Goal: Task Accomplishment & Management: Manage account settings

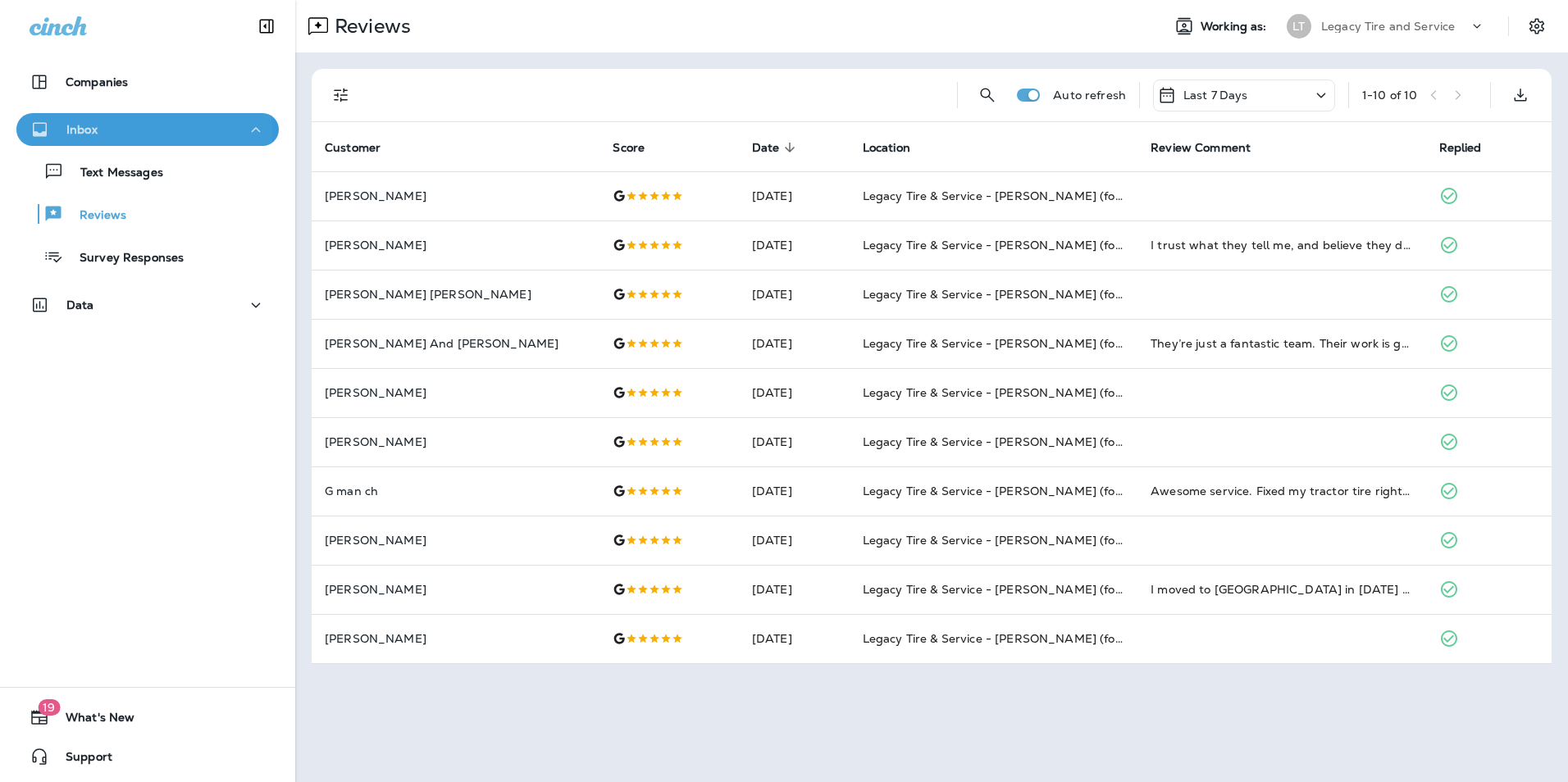
click at [102, 131] on div "Inbox" at bounding box center [147, 130] width 236 height 21
click at [94, 117] on button "Inbox" at bounding box center [147, 130] width 262 height 33
click at [104, 174] on p "Text Messages" at bounding box center [113, 173] width 100 height 16
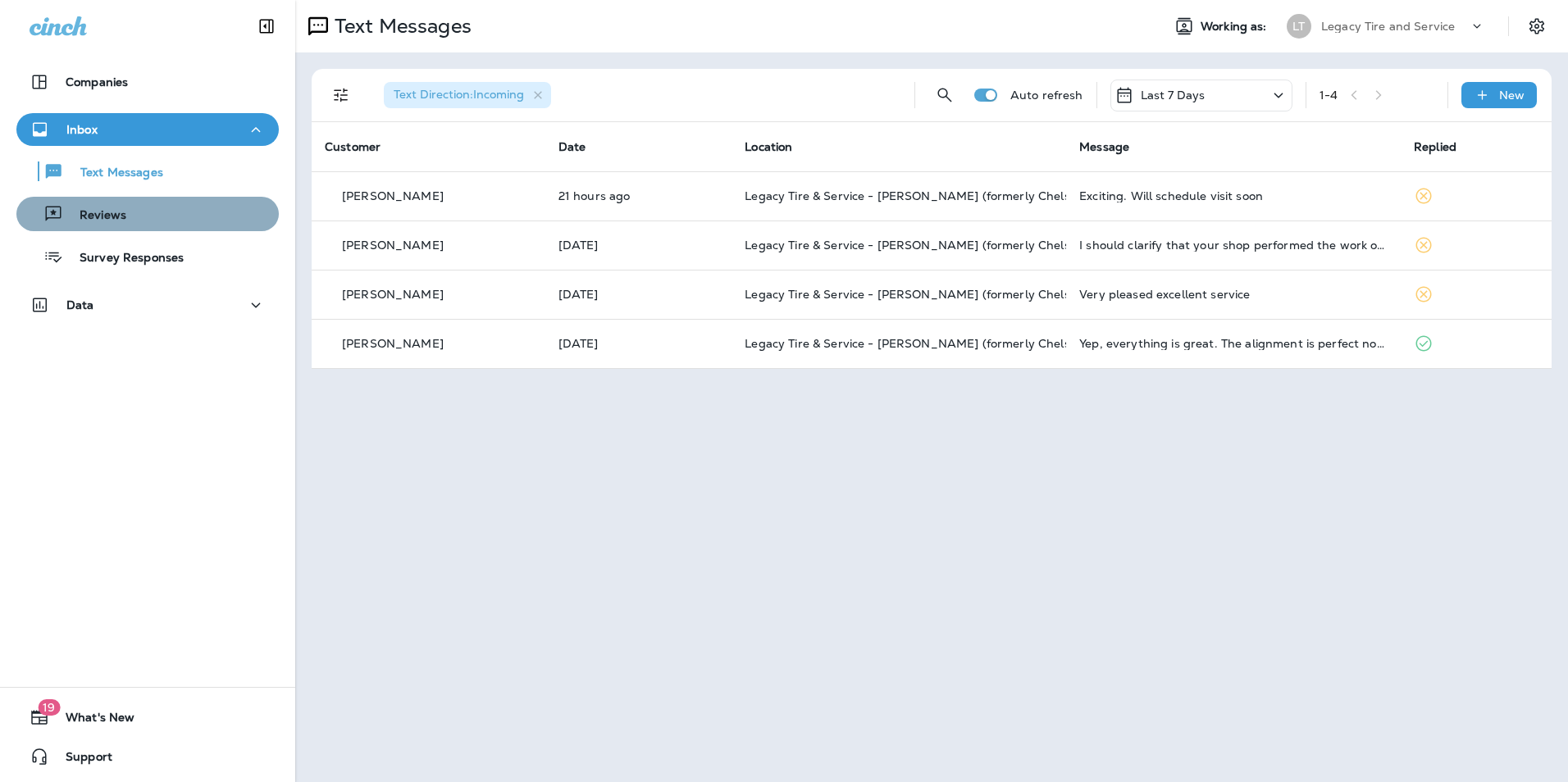
click at [154, 213] on div "Reviews" at bounding box center [148, 214] width 249 height 24
